Goal: Communication & Community: Participate in discussion

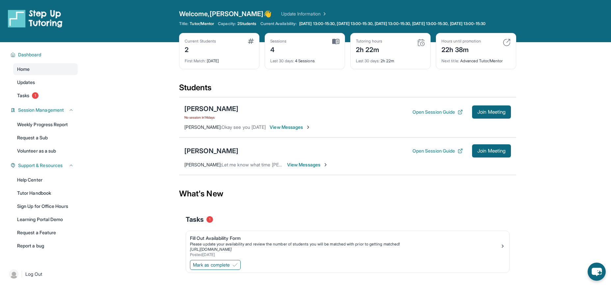
scroll to position [8, 0]
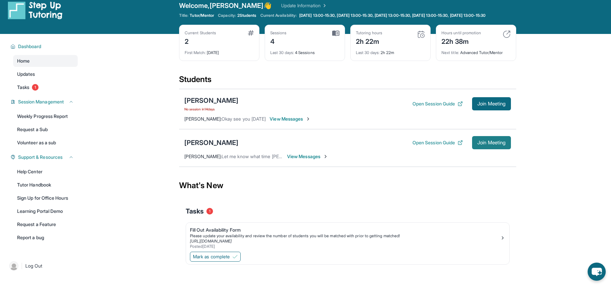
click at [506, 145] on span "Join Meeting" at bounding box center [492, 143] width 28 height 4
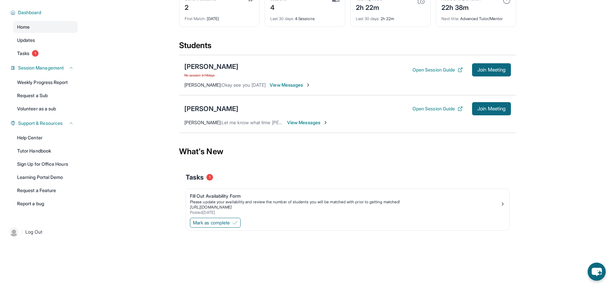
scroll to position [34, 0]
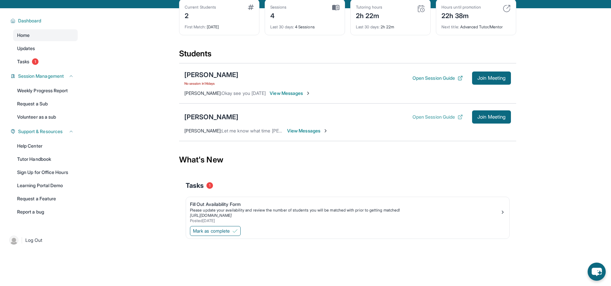
click at [453, 120] on button "Open Session Guide" at bounding box center [438, 117] width 50 height 7
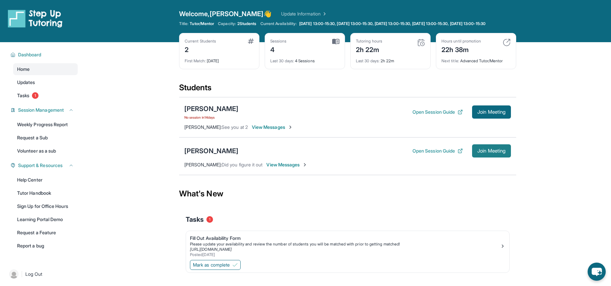
click at [511, 157] on button "Join Meeting" at bounding box center [491, 150] width 39 height 13
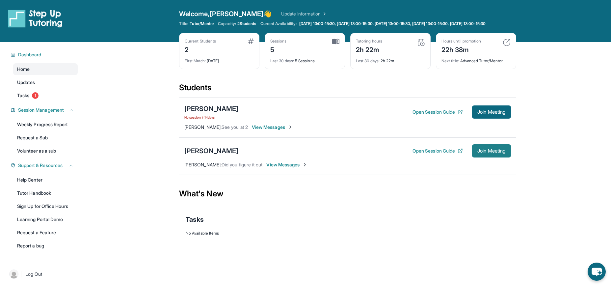
click at [511, 157] on button "Join Meeting" at bounding box center [491, 150] width 39 height 13
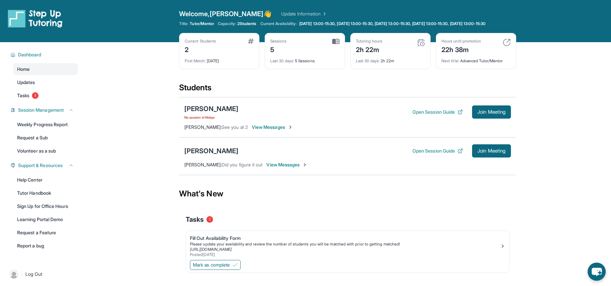
click at [282, 168] on span "View Messages" at bounding box center [287, 164] width 41 height 7
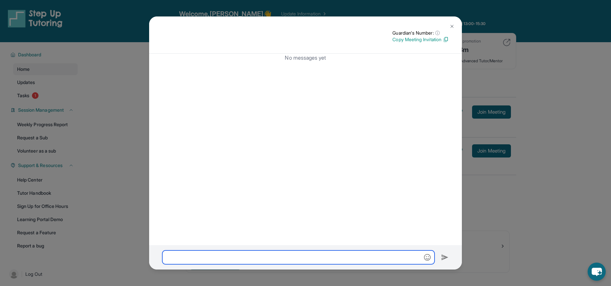
click at [371, 257] on input "text" at bounding box center [298, 257] width 272 height 14
type input "**********"
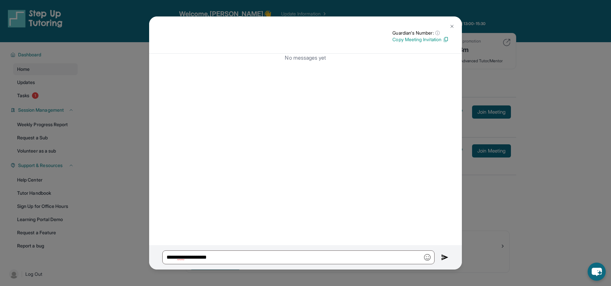
click at [437, 259] on div "**********" at bounding box center [305, 257] width 313 height 24
click at [443, 254] on img at bounding box center [445, 257] width 8 height 8
click at [452, 20] on button at bounding box center [452, 26] width 13 height 13
